Goal: Navigation & Orientation: Find specific page/section

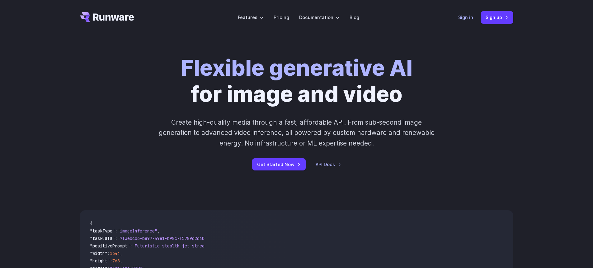
click at [466, 17] on link "Sign in" at bounding box center [465, 17] width 15 height 7
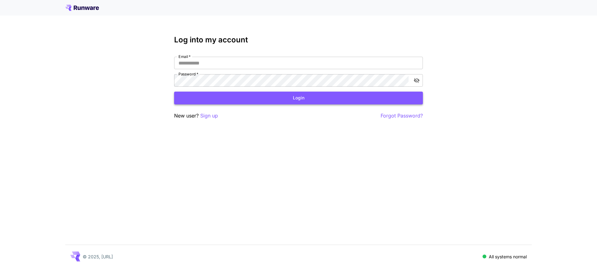
type input "**********"
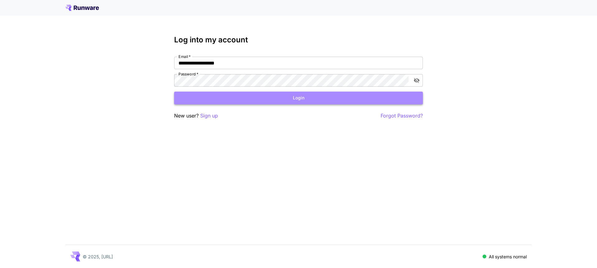
click at [277, 94] on button "Login" at bounding box center [298, 97] width 249 height 13
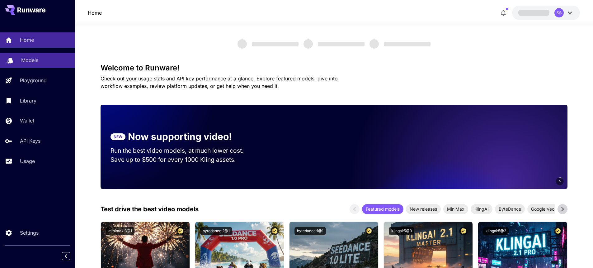
click at [38, 65] on link "Models" at bounding box center [37, 60] width 75 height 15
